Goal: Task Accomplishment & Management: Use online tool/utility

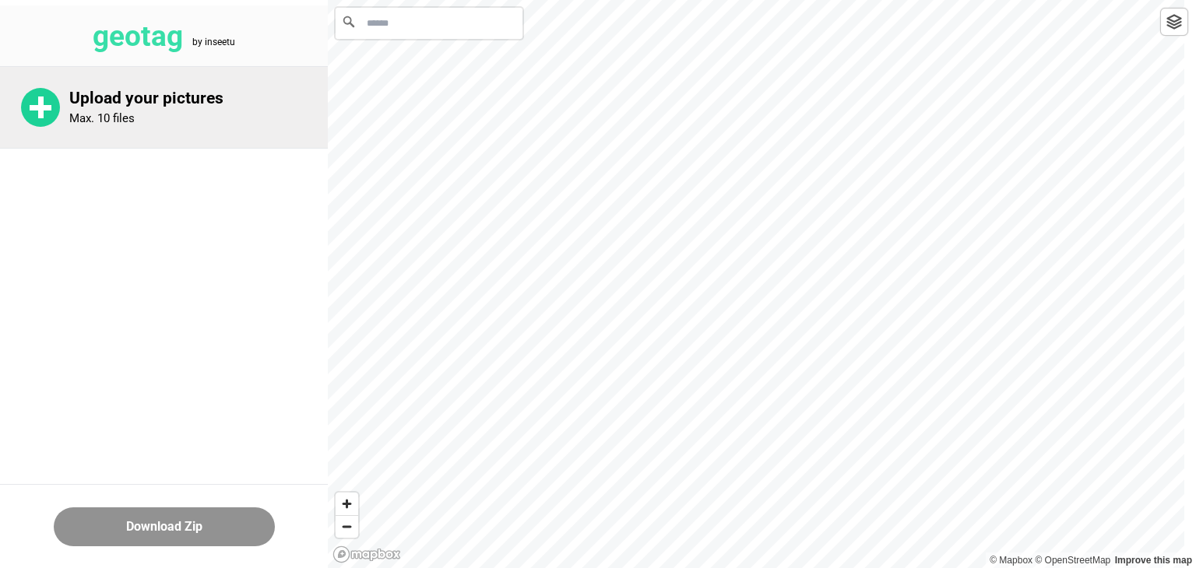
click at [177, 103] on p "Upload your pictures" at bounding box center [198, 98] width 258 height 19
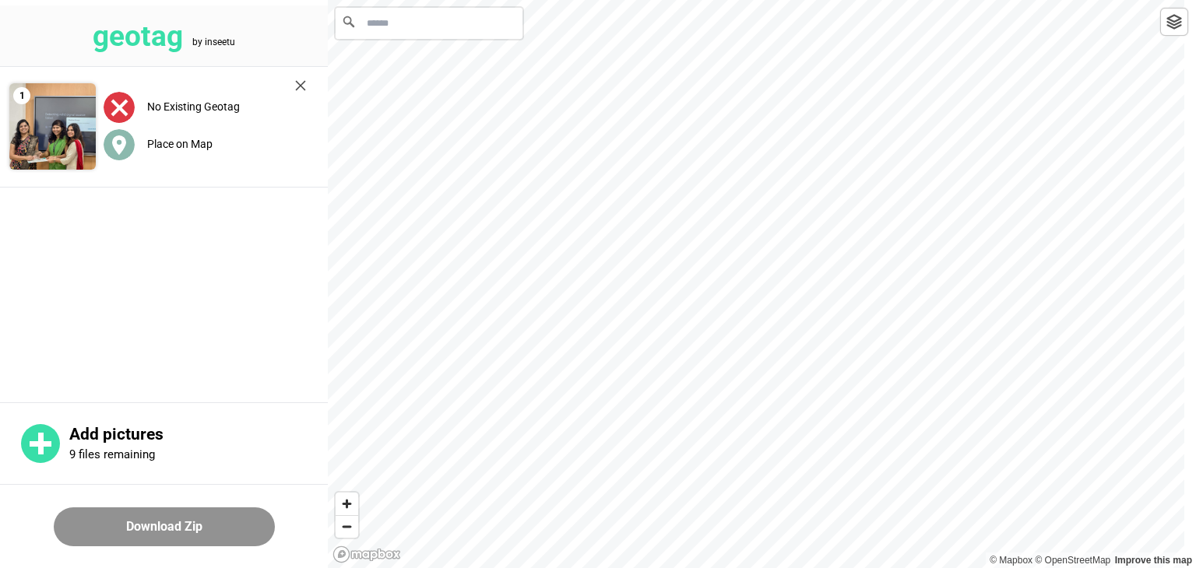
click at [196, 146] on label "Place on Map" at bounding box center [179, 144] width 65 height 12
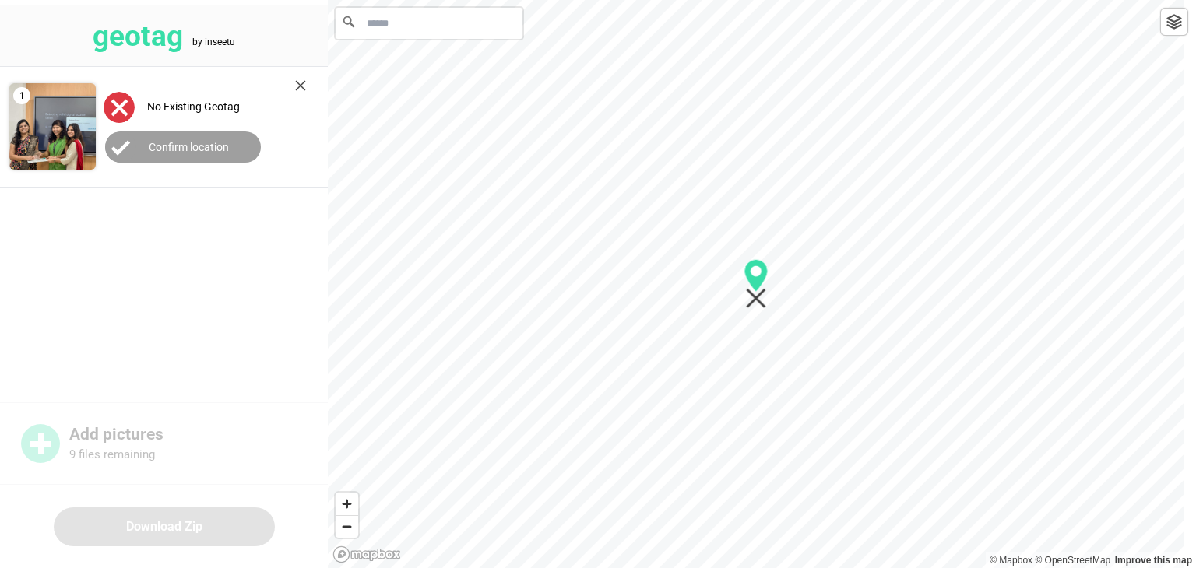
click at [215, 156] on button "Confirm location" at bounding box center [183, 147] width 156 height 31
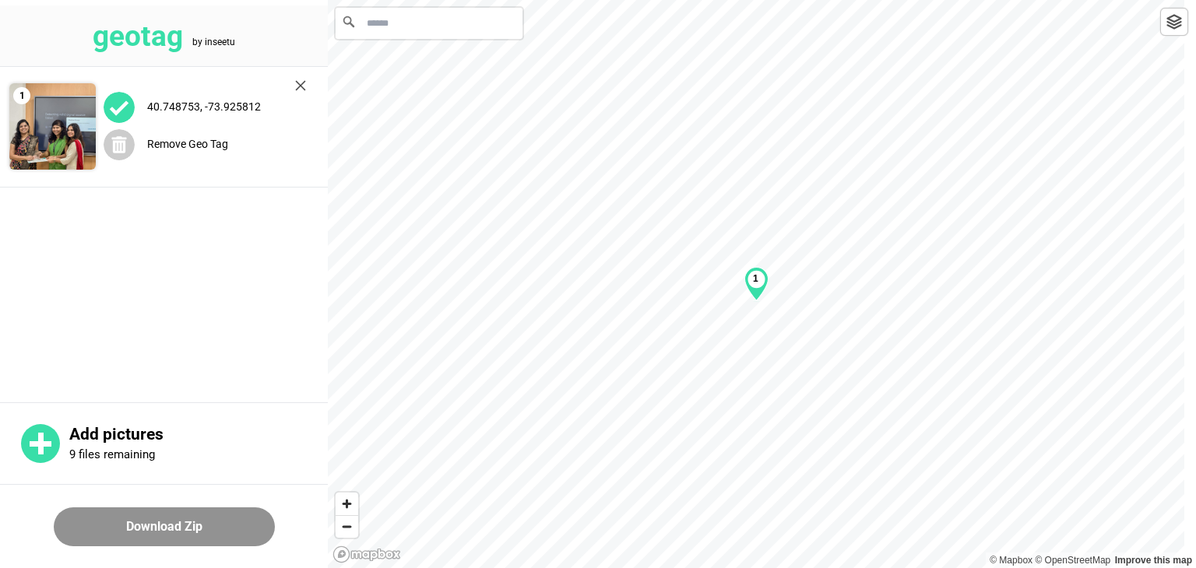
click at [192, 530] on button "Download Zip" at bounding box center [164, 527] width 221 height 39
click at [430, 26] on input "Search" at bounding box center [429, 23] width 187 height 31
click at [367, 26] on input "**********" at bounding box center [429, 23] width 187 height 31
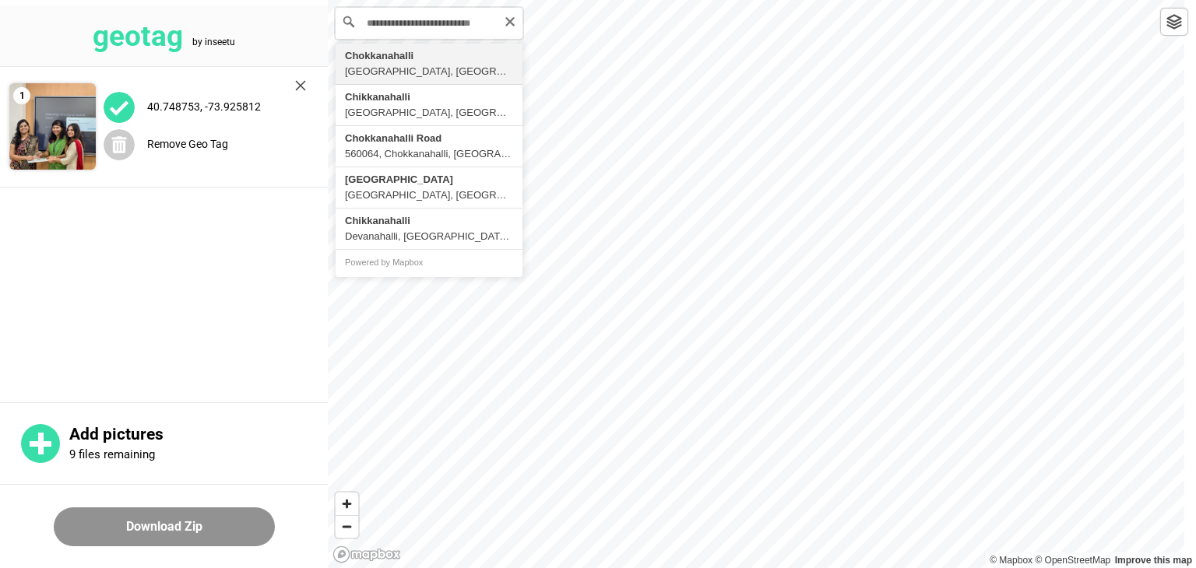
type input "**********"
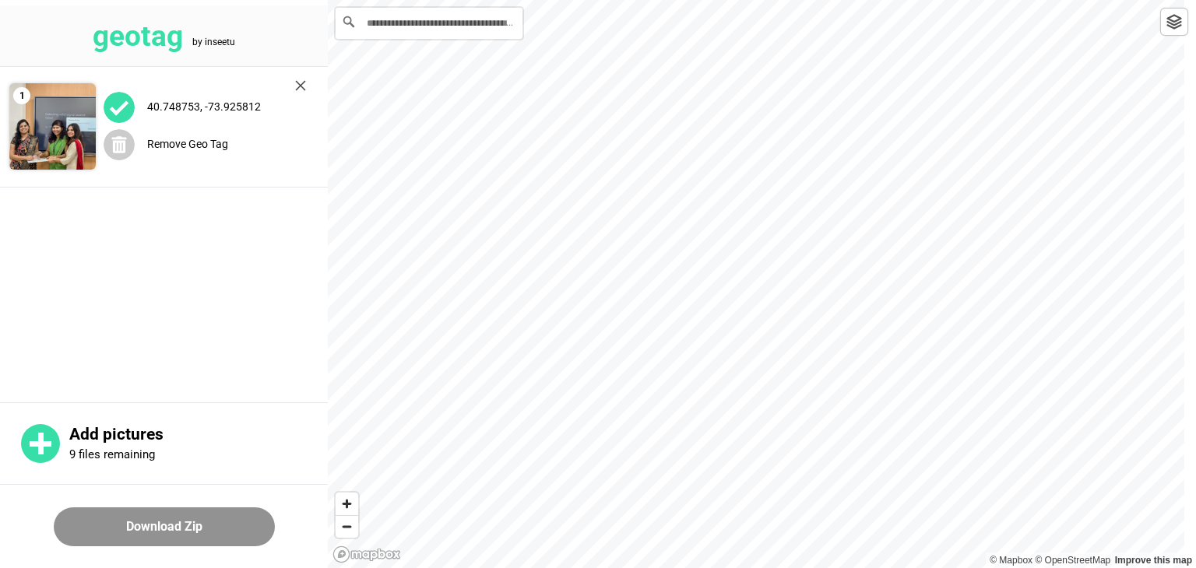
click at [234, 97] on div "40.748753, -73.925812" at bounding box center [205, 107] width 202 height 32
click at [38, 136] on img at bounding box center [52, 126] width 86 height 86
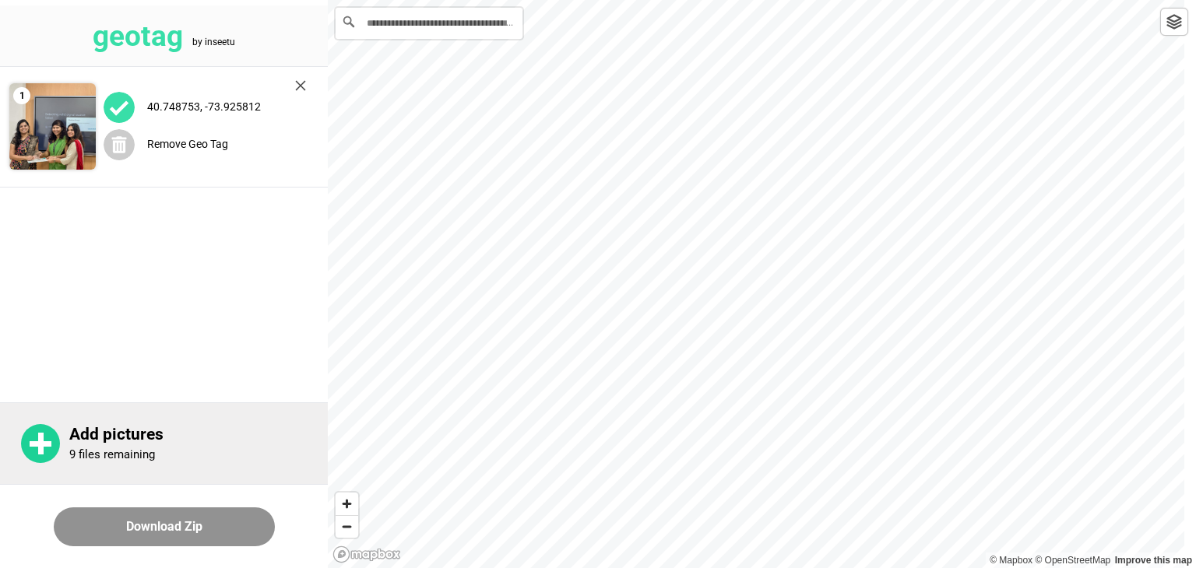
click at [163, 443] on p "Add pictures" at bounding box center [198, 434] width 258 height 19
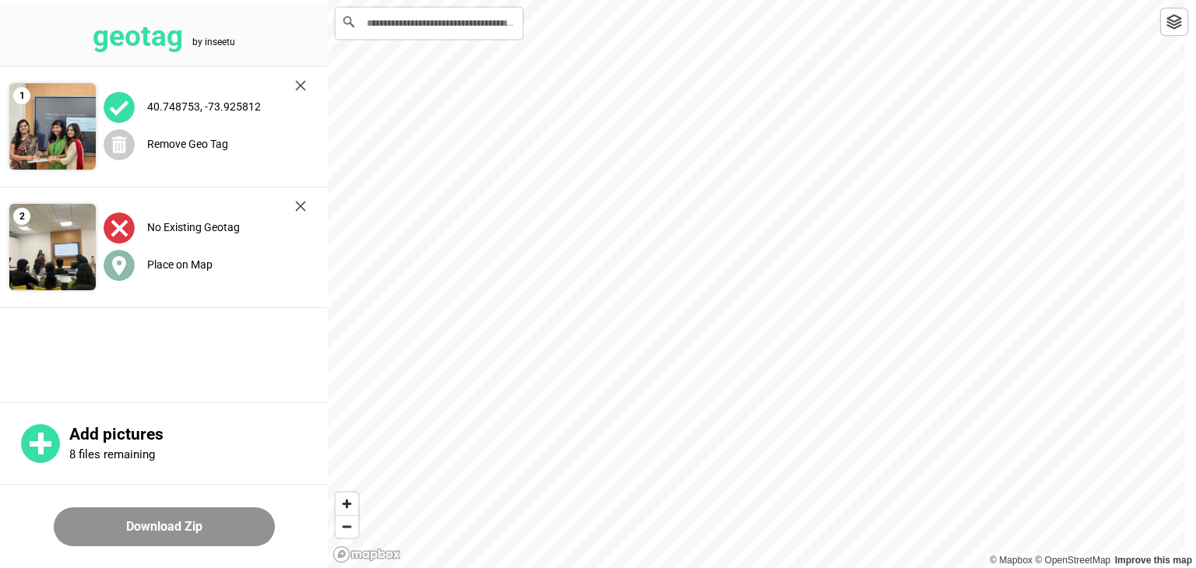
click at [213, 279] on div "Place on Map" at bounding box center [205, 265] width 202 height 32
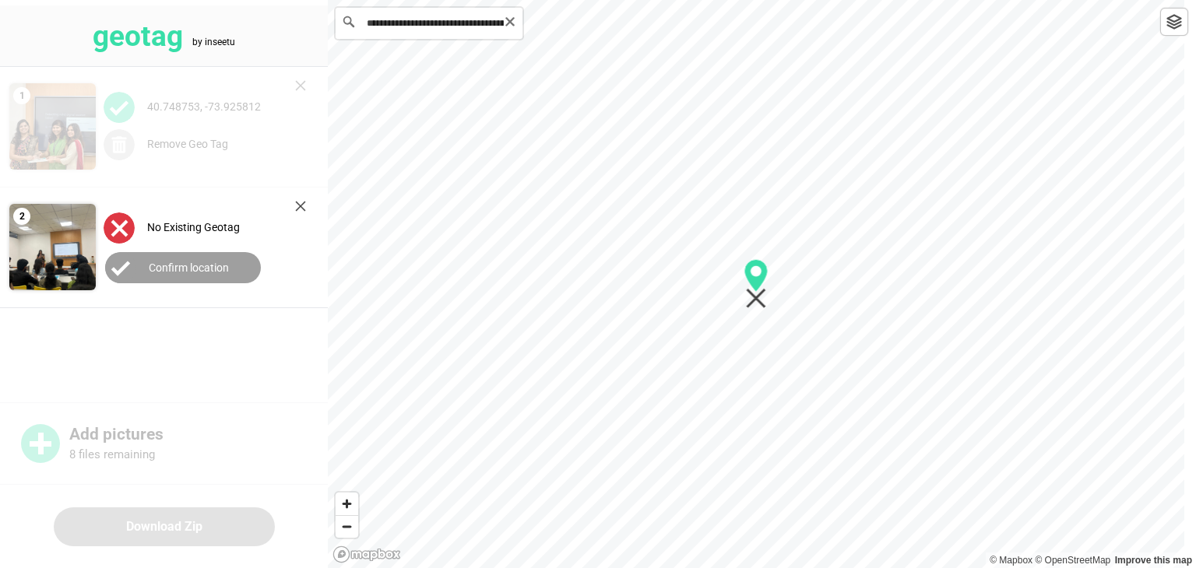
click at [427, 27] on input "**********" at bounding box center [429, 23] width 187 height 31
click at [760, 292] on icon "Map marker" at bounding box center [756, 299] width 20 height 20
click at [274, 334] on main "1 40.748753, -73.925812 Remove Geo Tag 2 No Existing Geotag Confirm location" at bounding box center [164, 233] width 328 height 332
click at [230, 272] on button "Confirm location" at bounding box center [183, 267] width 156 height 31
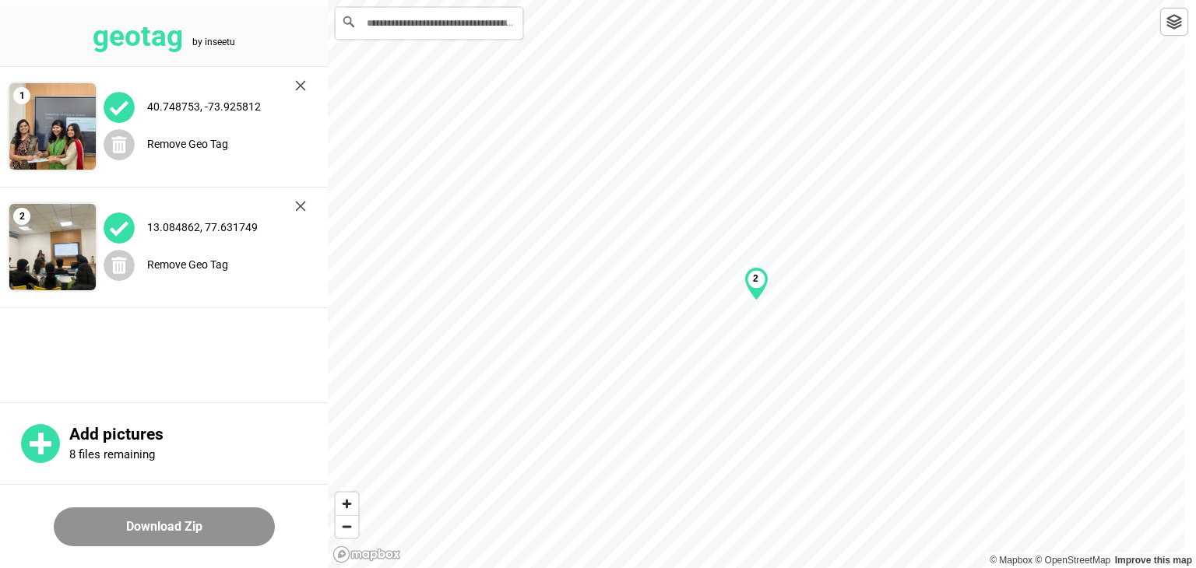
click at [181, 524] on button "Download Zip" at bounding box center [164, 527] width 221 height 39
